Goal: Use online tool/utility: Utilize a website feature to perform a specific function

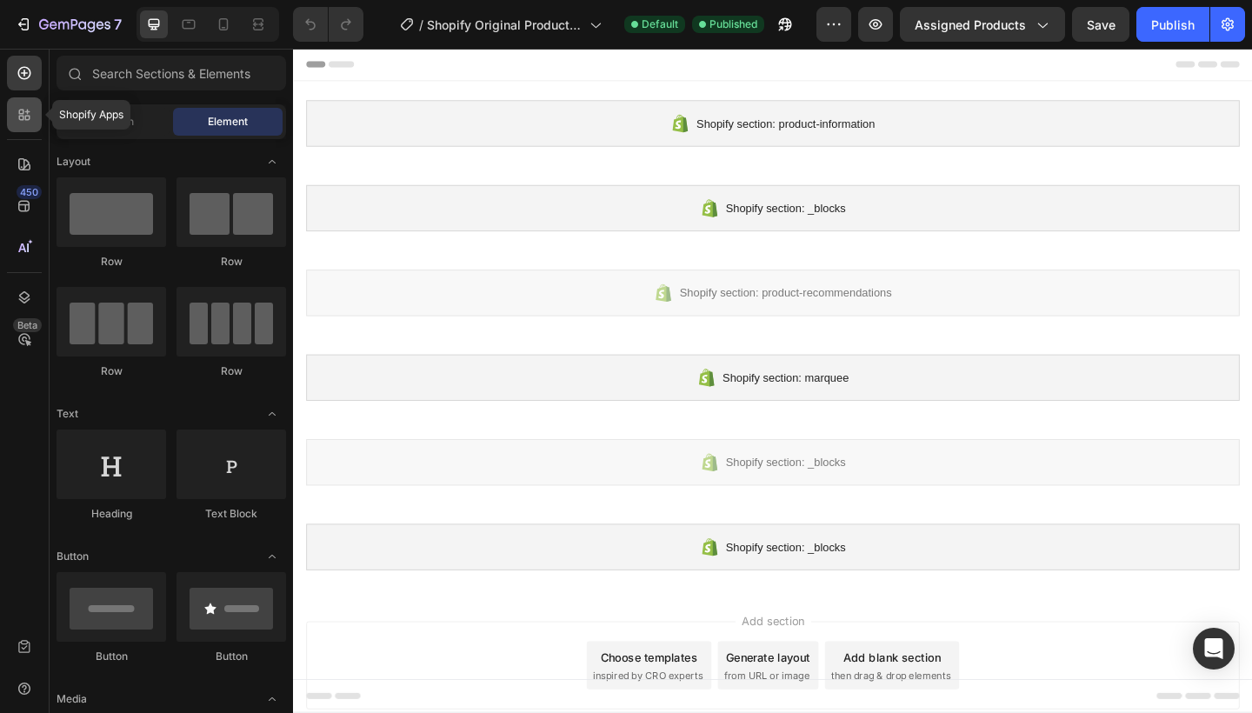
click at [23, 116] on icon at bounding box center [21, 118] width 5 height 5
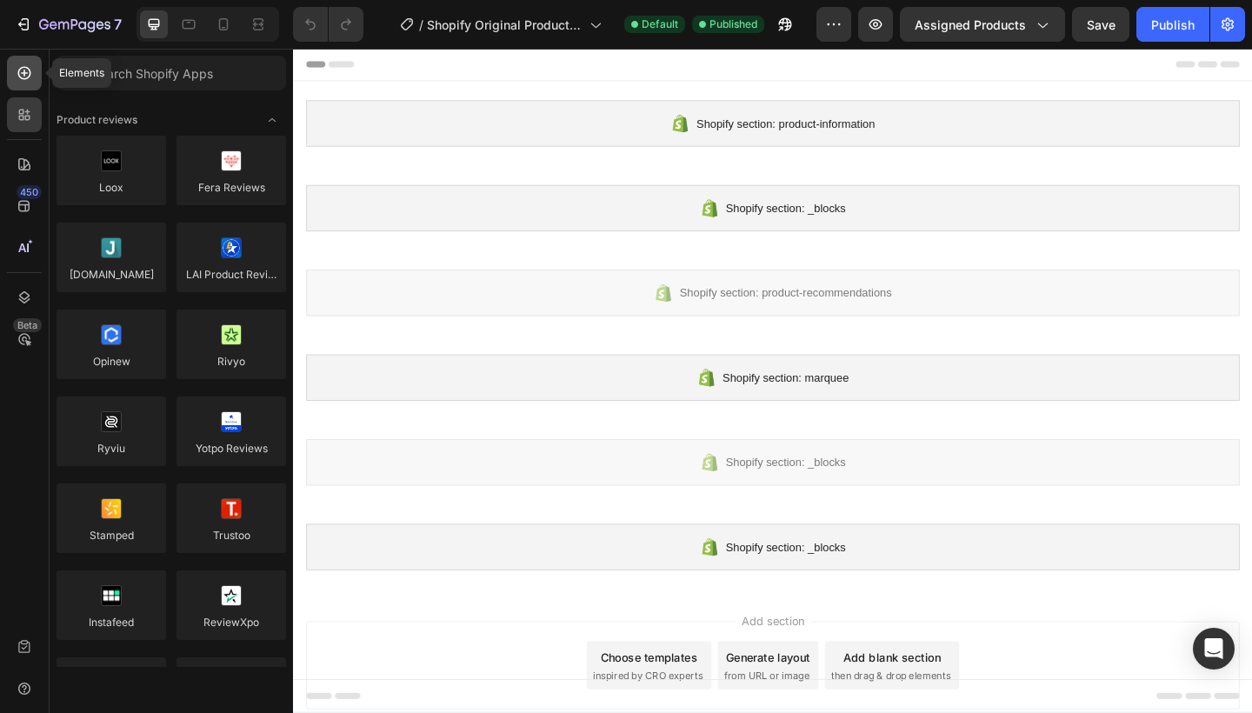
click at [27, 78] on icon at bounding box center [24, 73] width 13 height 13
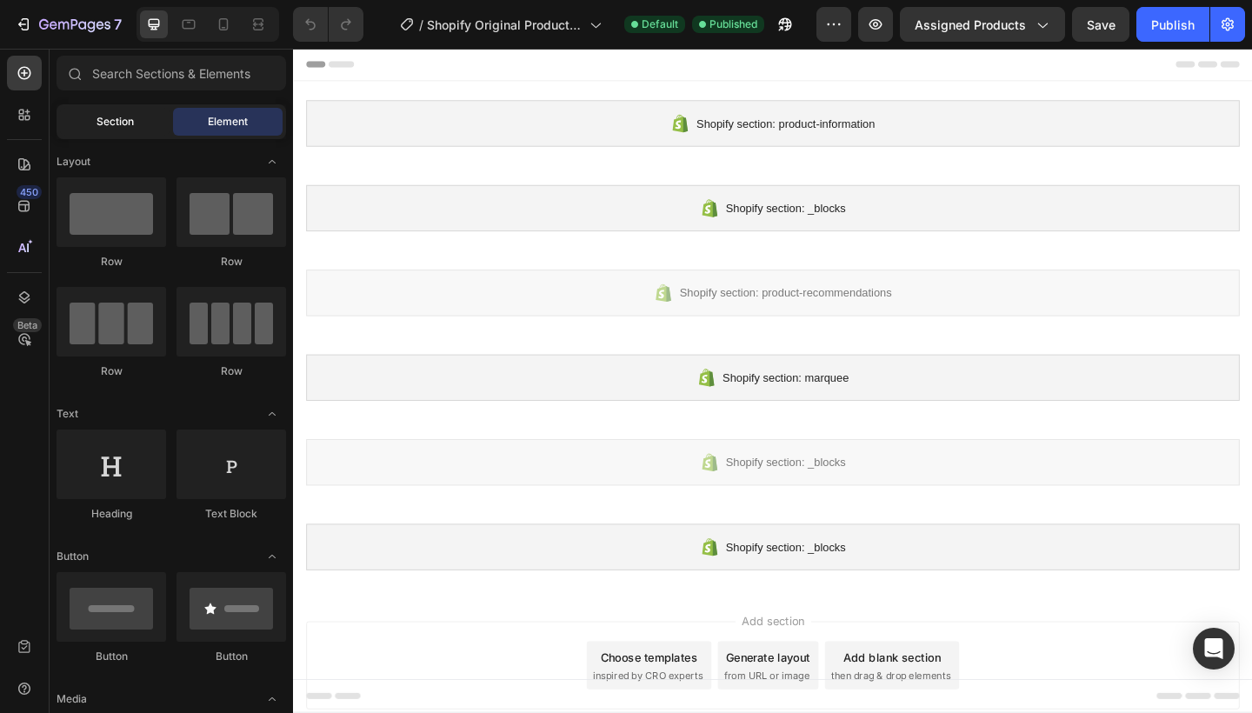
click at [104, 119] on span "Section" at bounding box center [114, 122] width 37 height 16
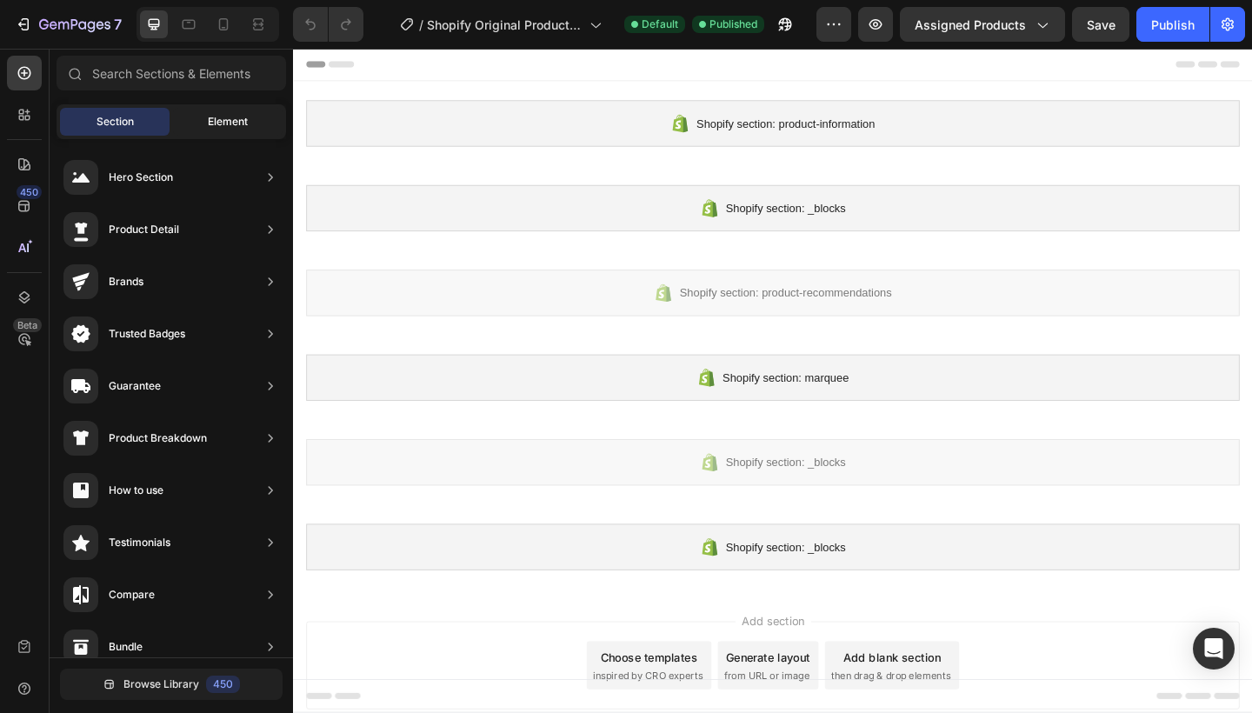
click at [184, 116] on div "Element" at bounding box center [228, 122] width 110 height 28
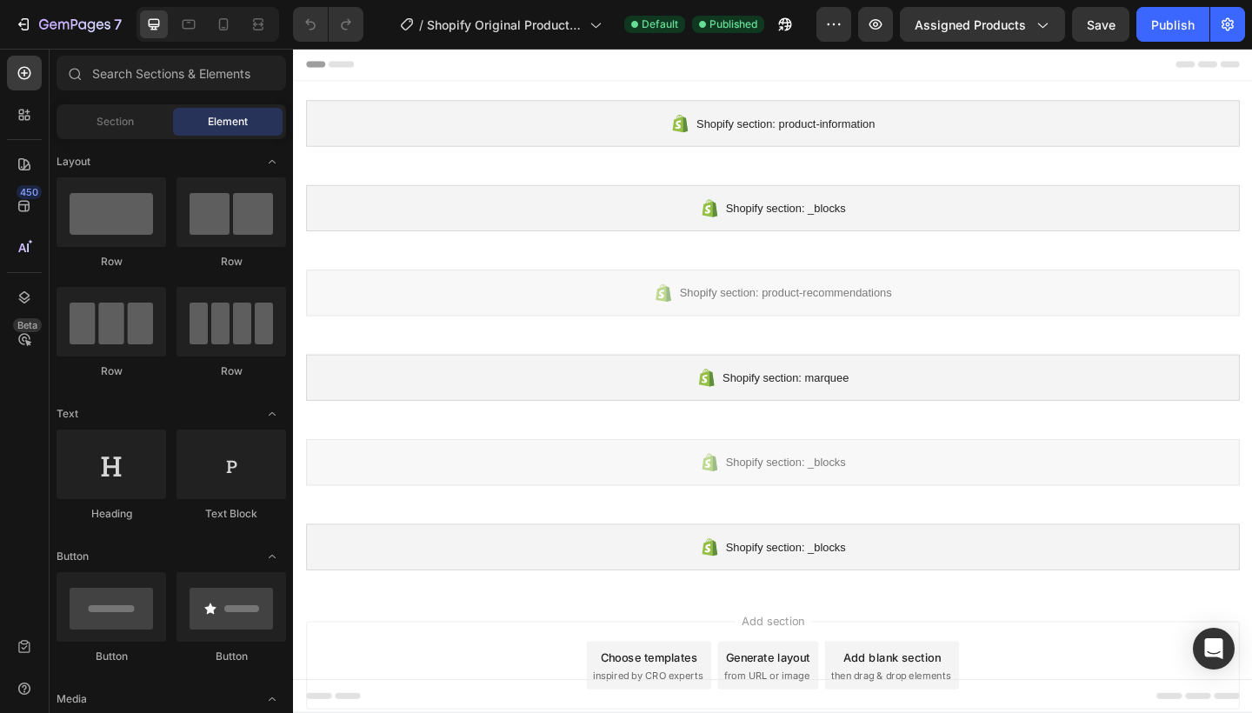
click at [705, 712] on div "Choose templates inspired by CRO experts" at bounding box center [680, 720] width 136 height 52
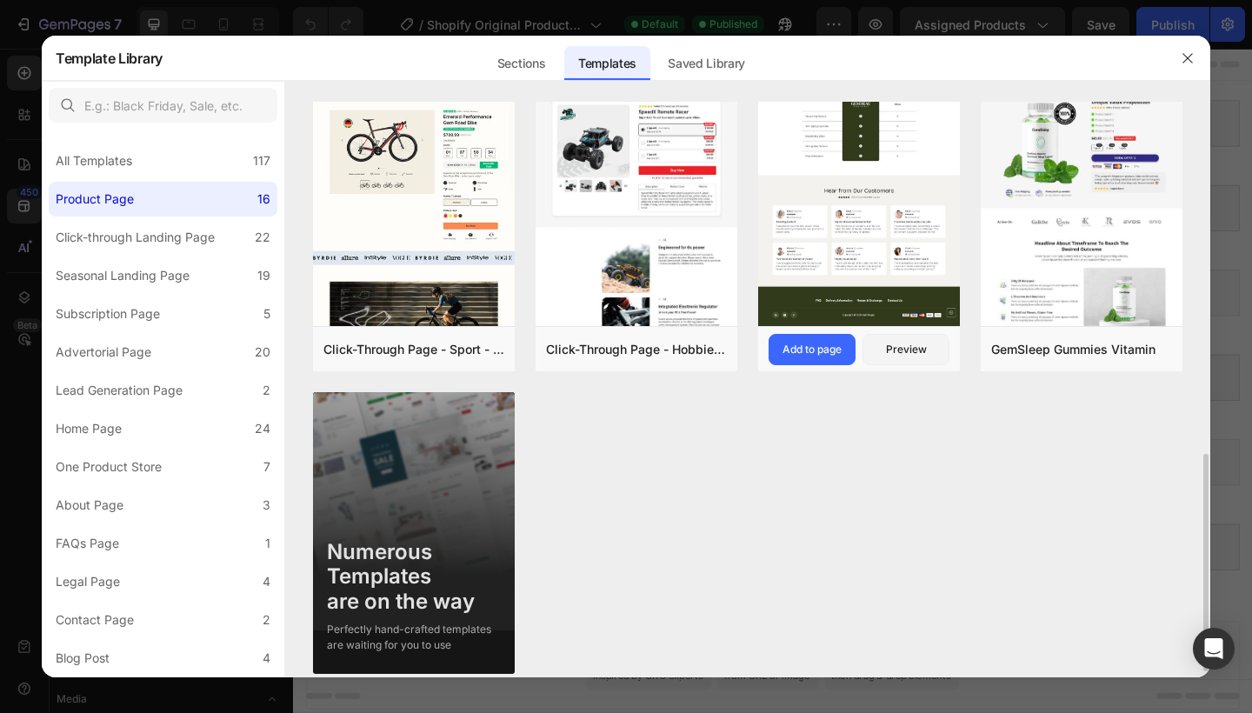
scroll to position [944, 0]
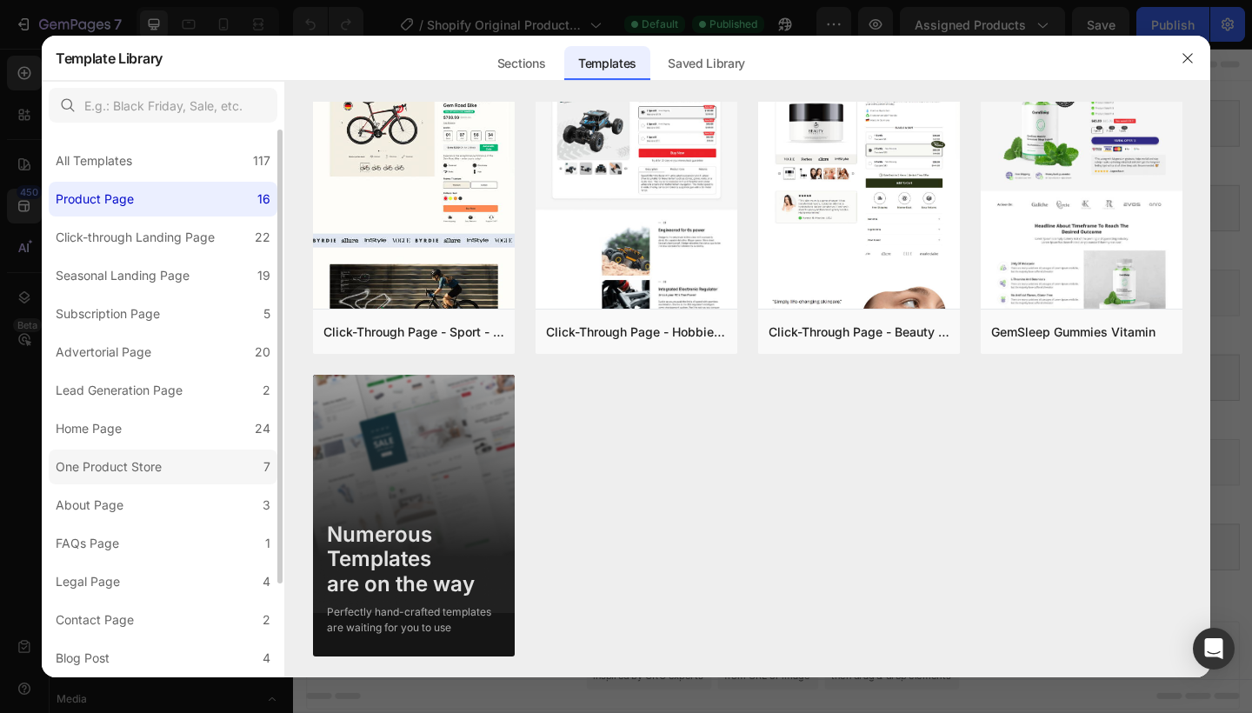
click at [138, 461] on div "One Product Store" at bounding box center [109, 466] width 106 height 21
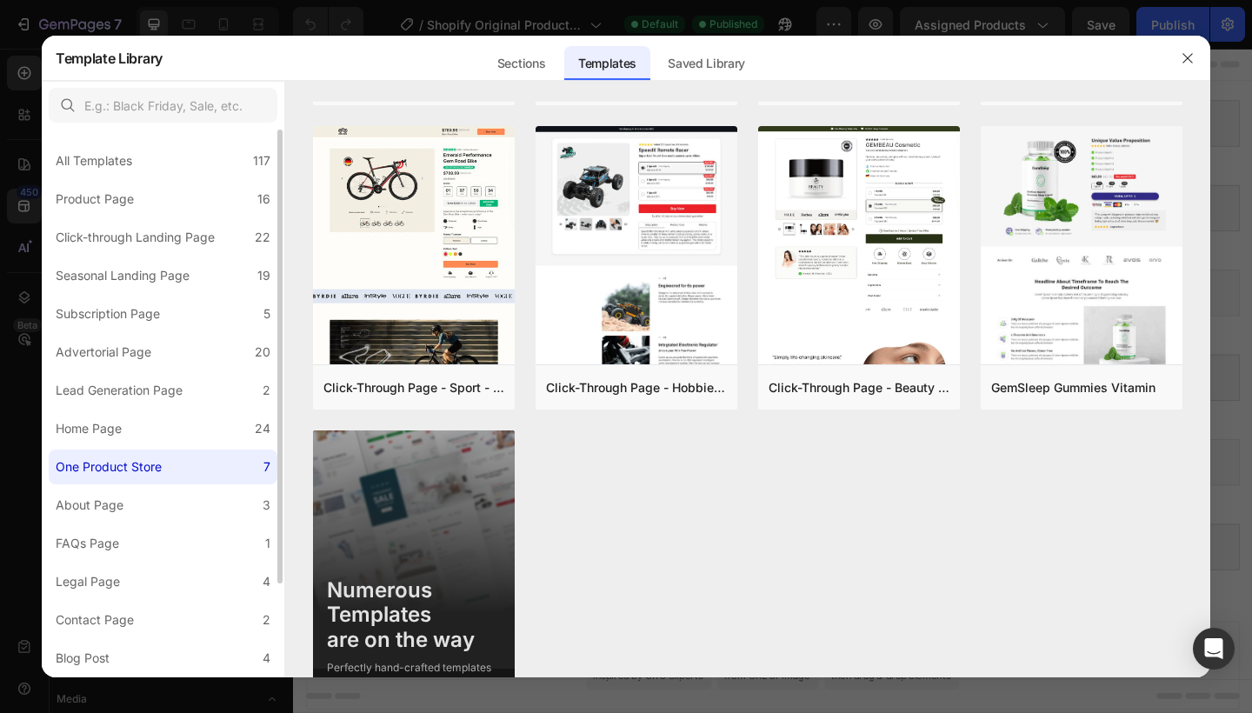
scroll to position [0, 0]
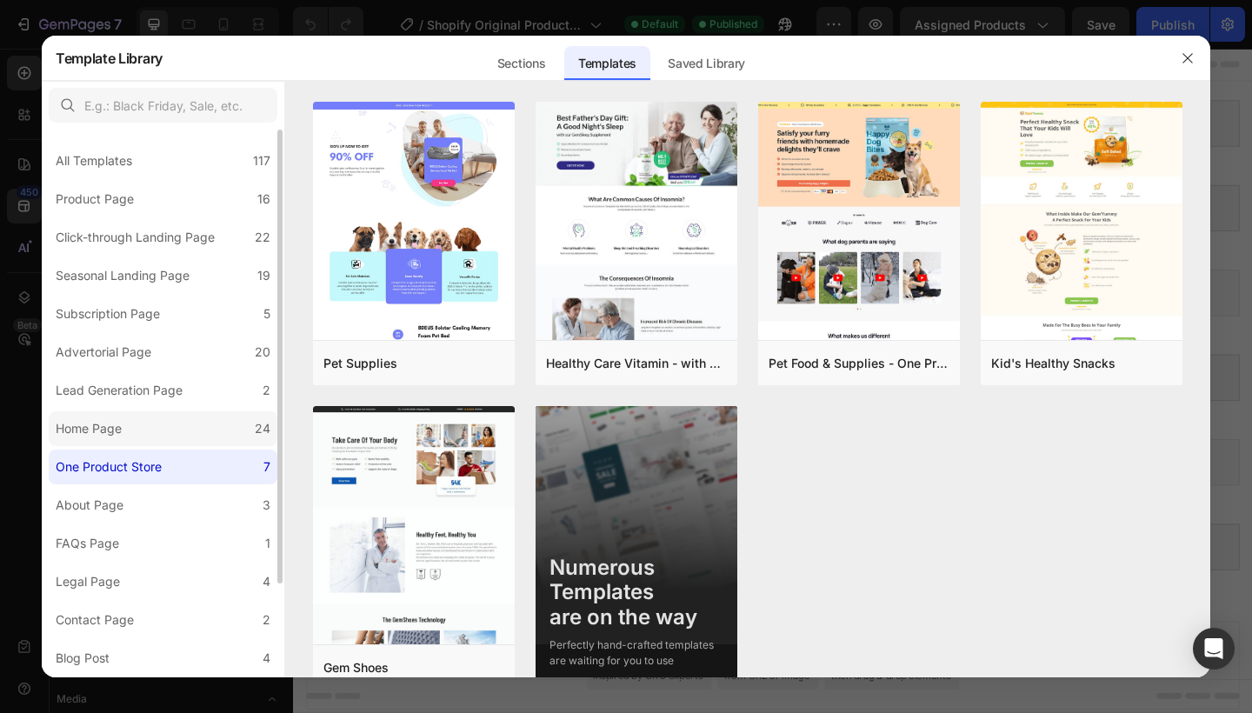
click at [144, 429] on label "Home Page 24" at bounding box center [163, 428] width 229 height 35
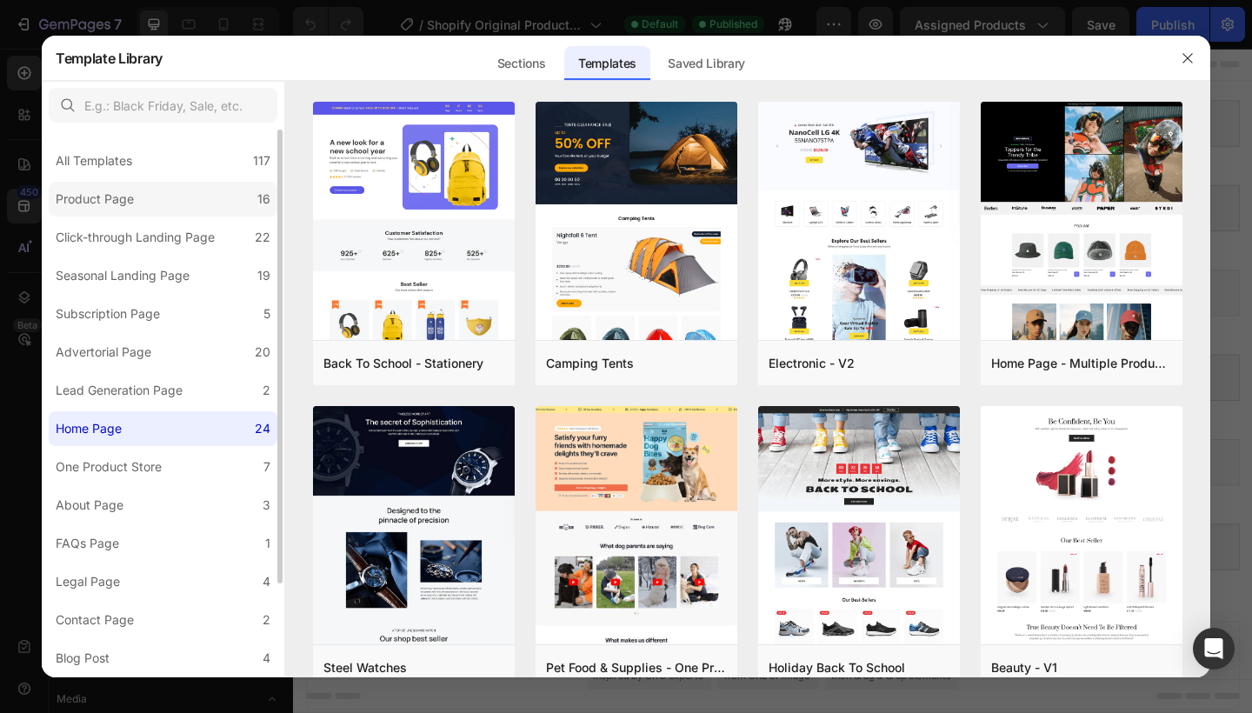
click at [156, 215] on label "Product Page 16" at bounding box center [163, 199] width 229 height 35
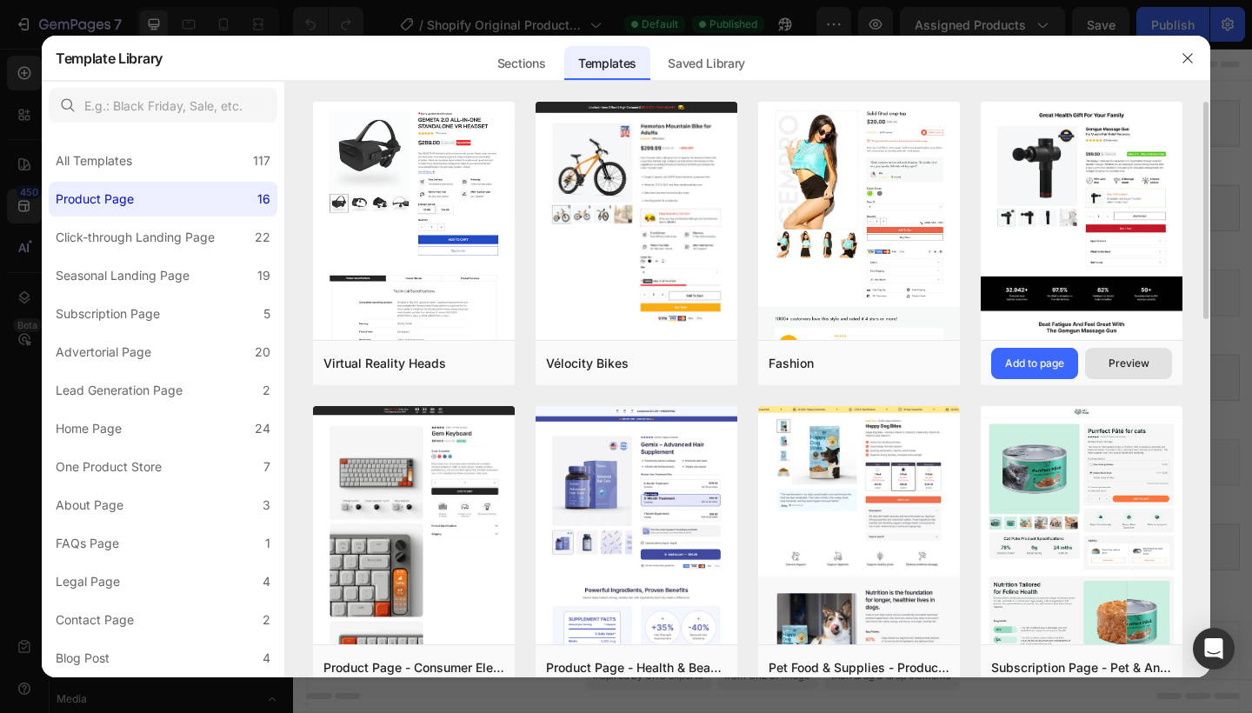
click at [1125, 357] on div "Preview" at bounding box center [1128, 364] width 41 height 16
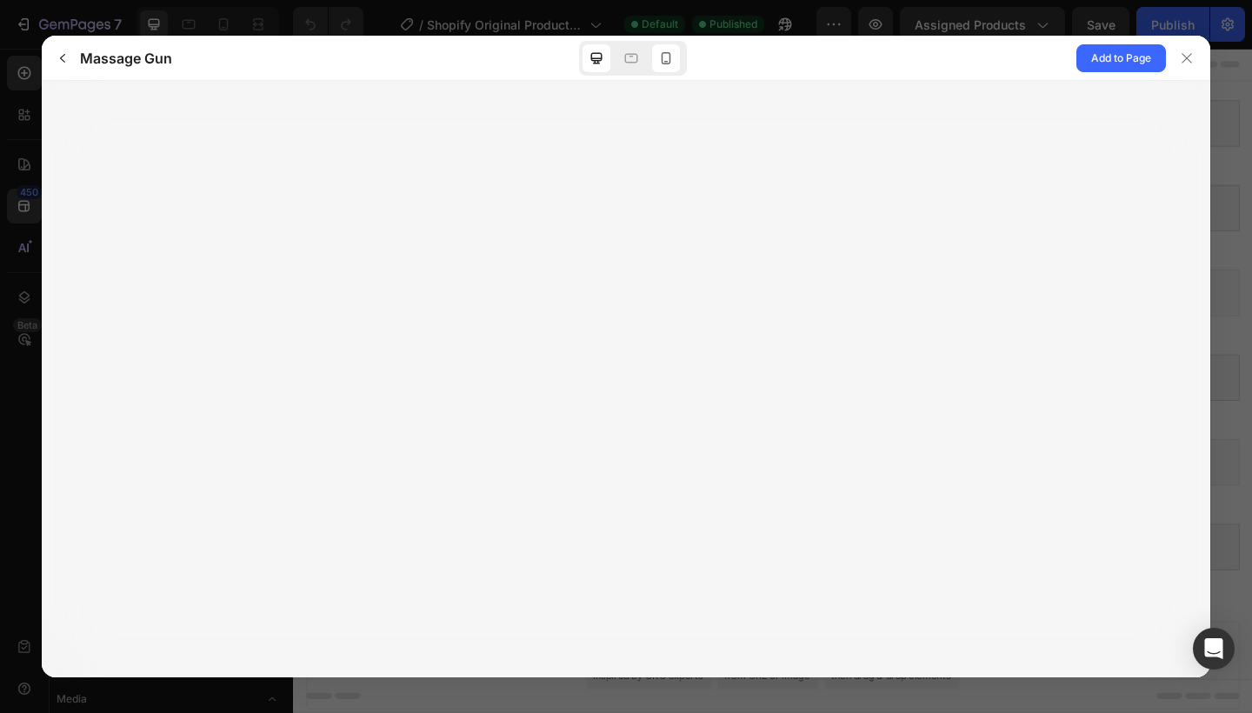
click at [668, 56] on icon at bounding box center [665, 58] width 17 height 17
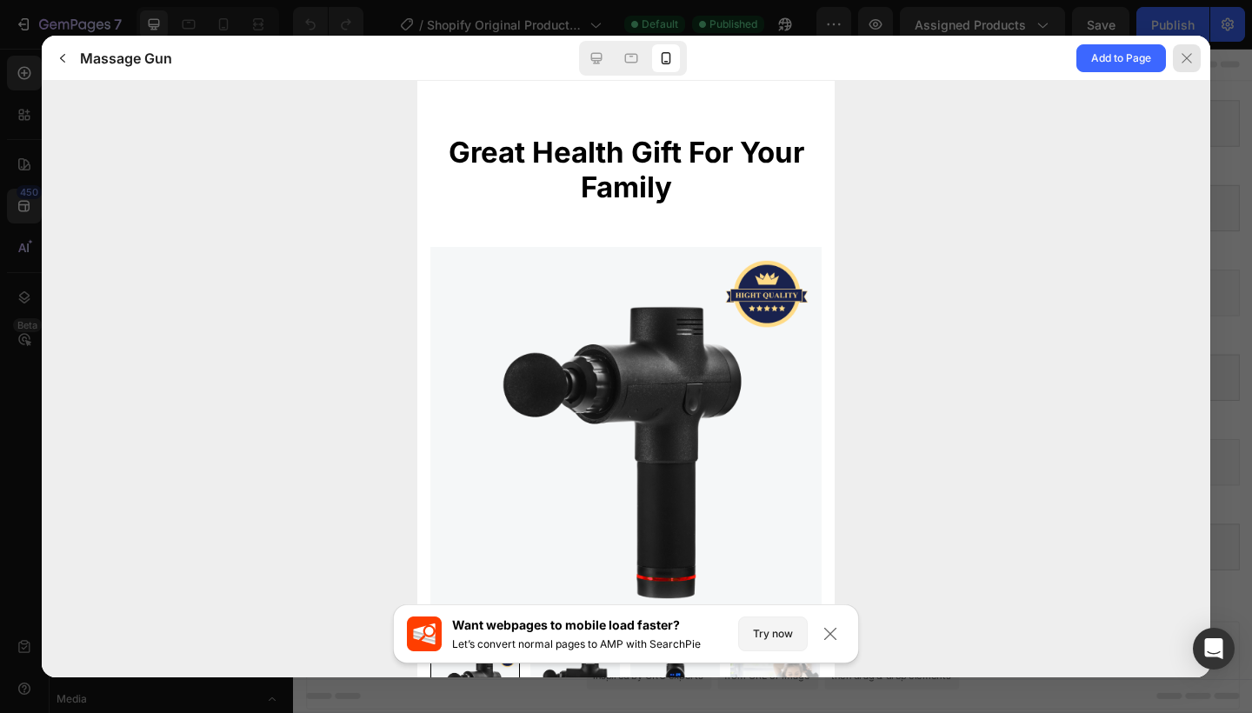
click at [1186, 56] on icon at bounding box center [1186, 58] width 14 height 14
